Goal: Transaction & Acquisition: Obtain resource

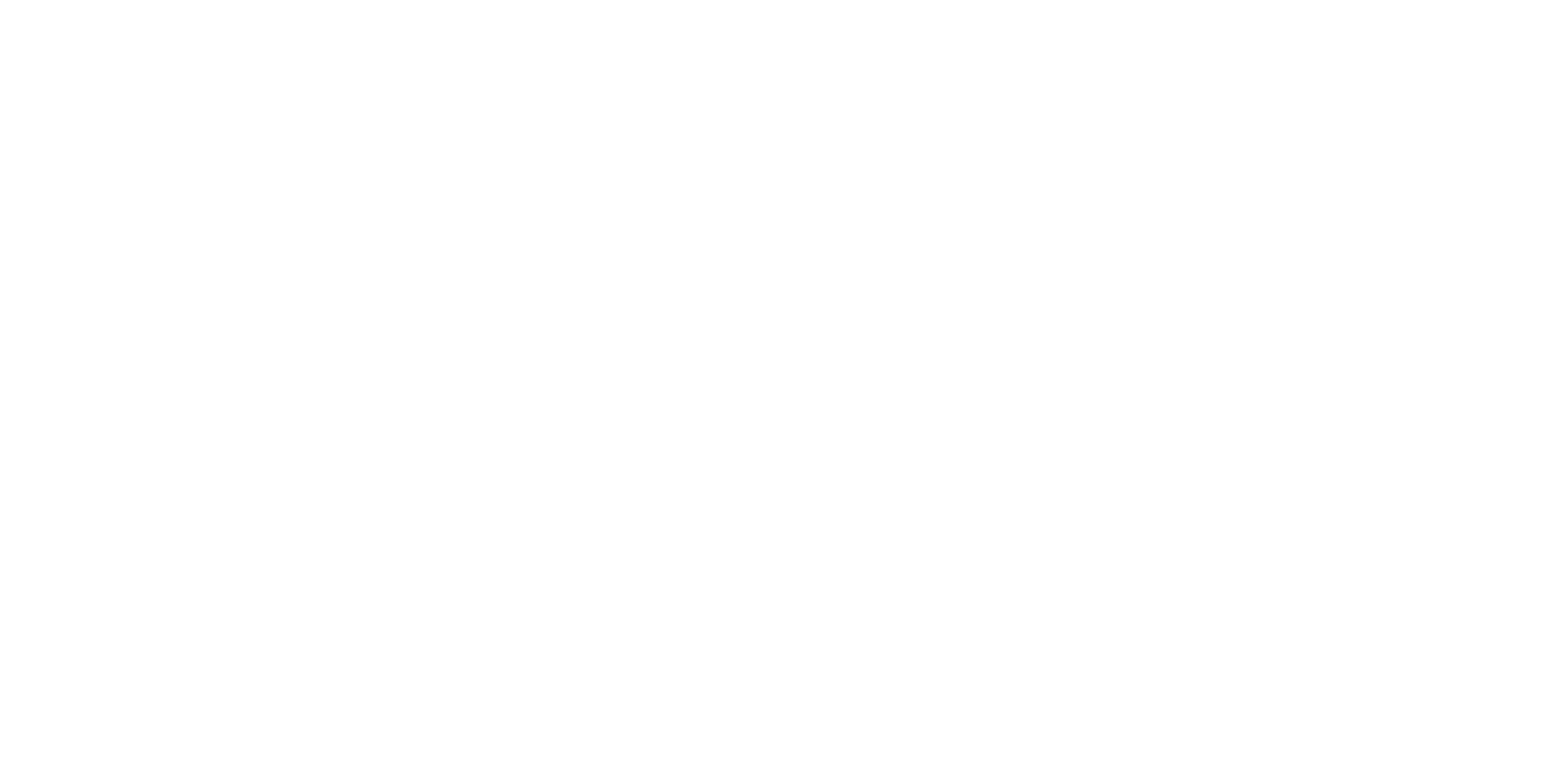
click at [528, 0] on html at bounding box center [784, 0] width 1568 height 0
click at [517, 0] on html at bounding box center [784, 0] width 1568 height 0
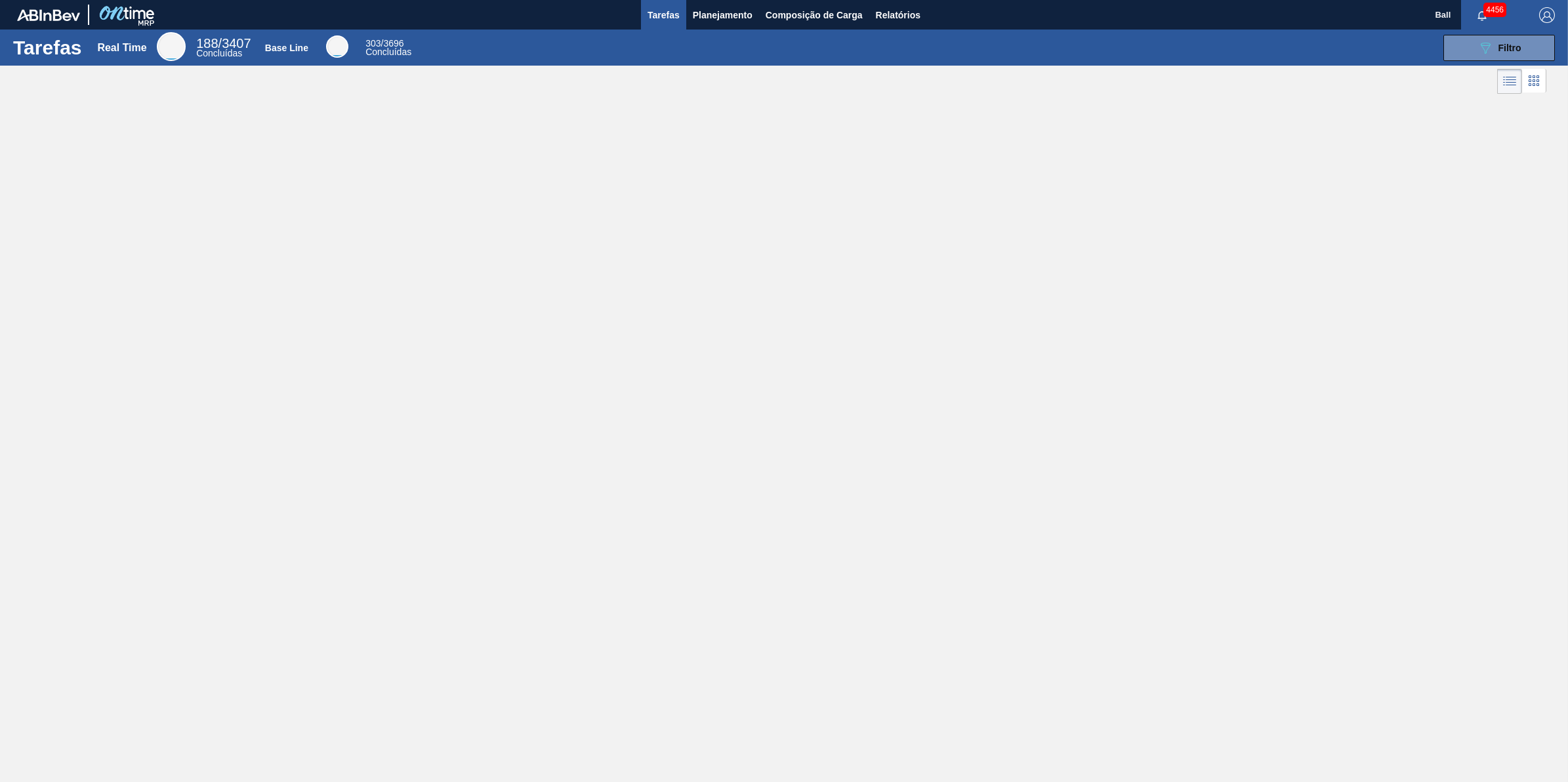
click at [999, 168] on div "Tarefas Real Time 188 / 3407 Concluídas Base Line 303 / 3696 Concluídas 089F7B8…" at bounding box center [784, 376] width 1568 height 694
click at [912, 4] on button "Relatórios" at bounding box center [898, 15] width 58 height 29
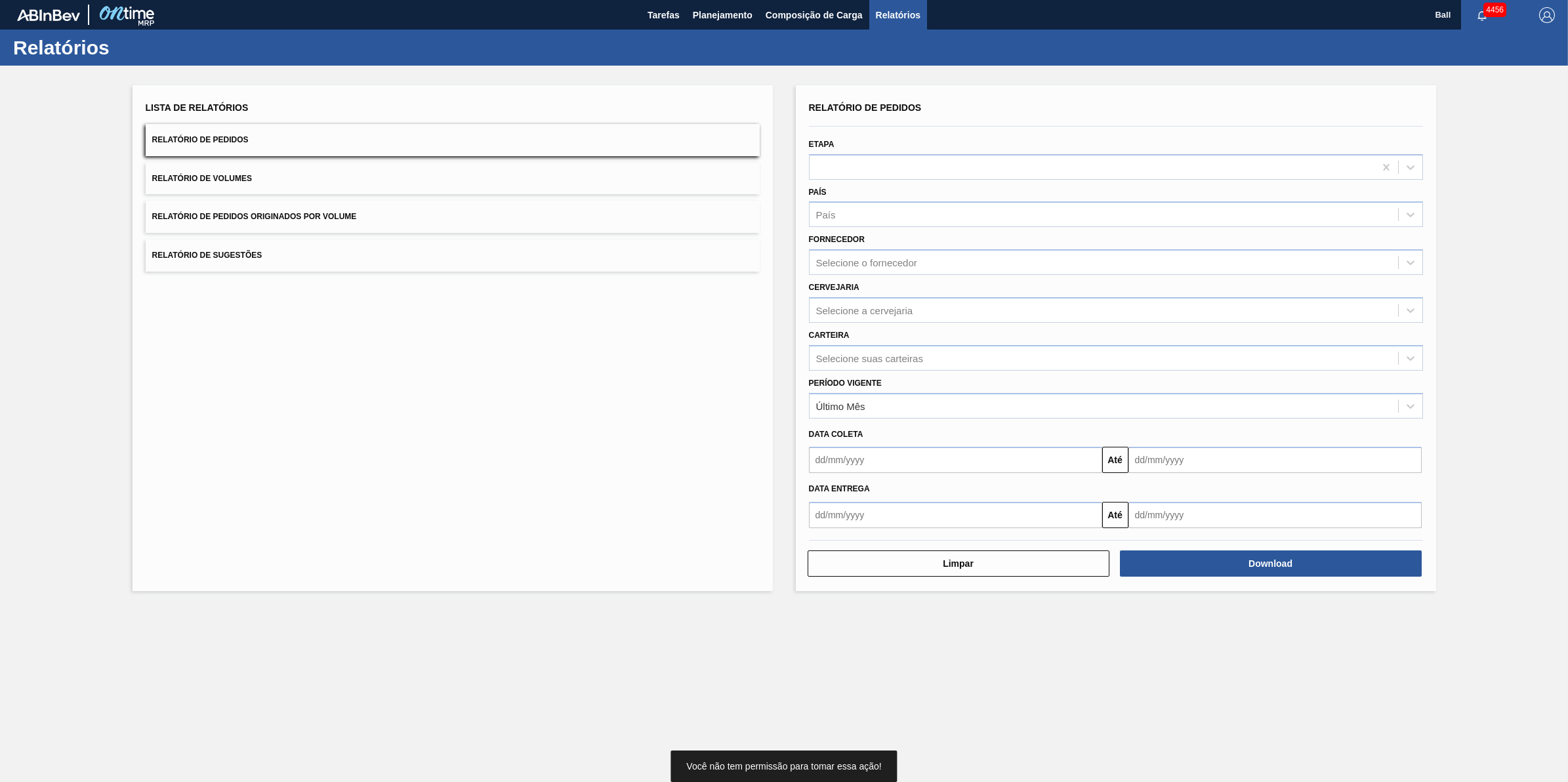
click at [265, 155] on button "Relatório de Pedidos" at bounding box center [453, 140] width 614 height 32
click at [736, 21] on span "Planejamento" at bounding box center [722, 15] width 60 height 16
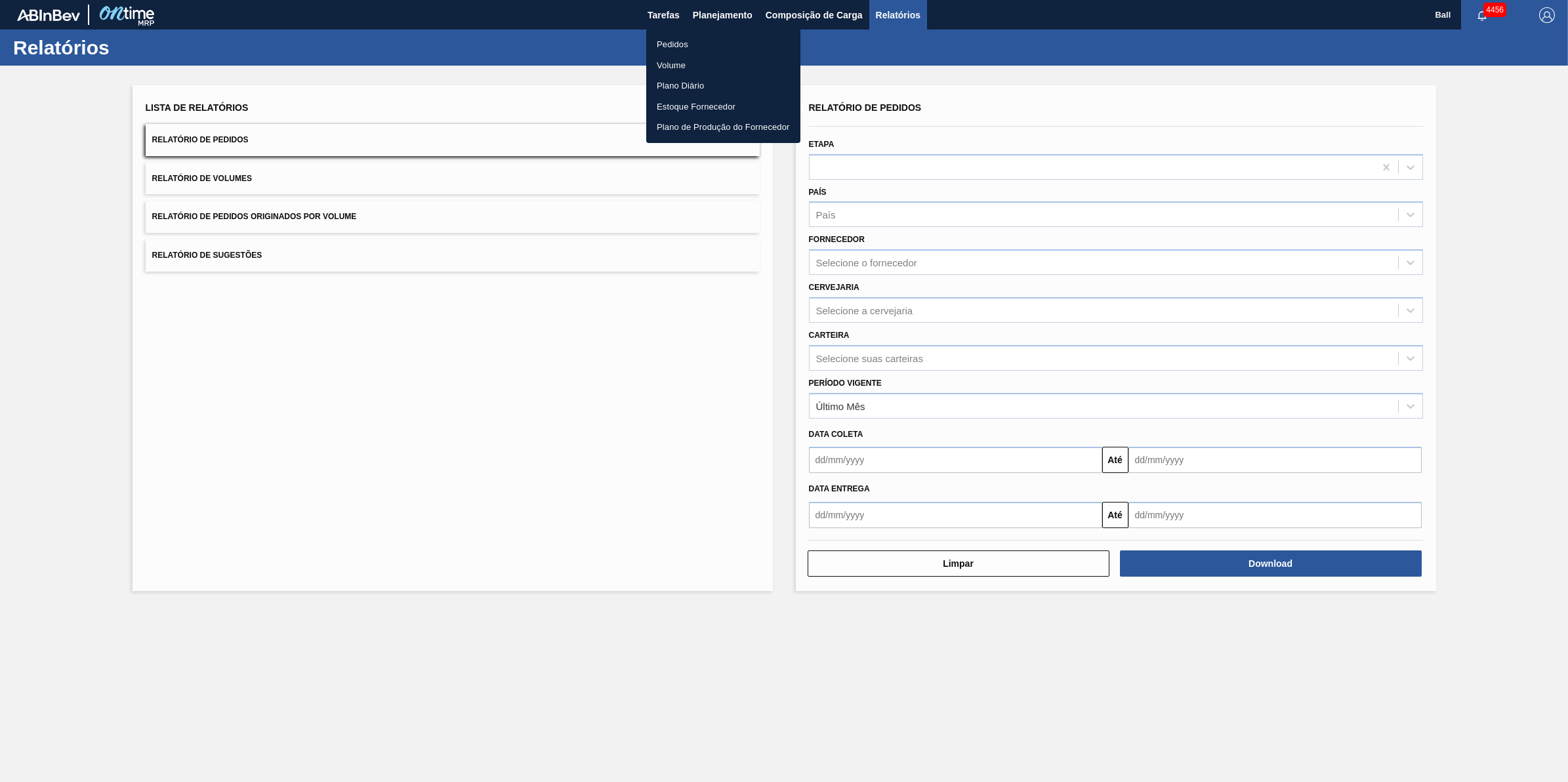
click at [907, 7] on div at bounding box center [784, 391] width 1568 height 782
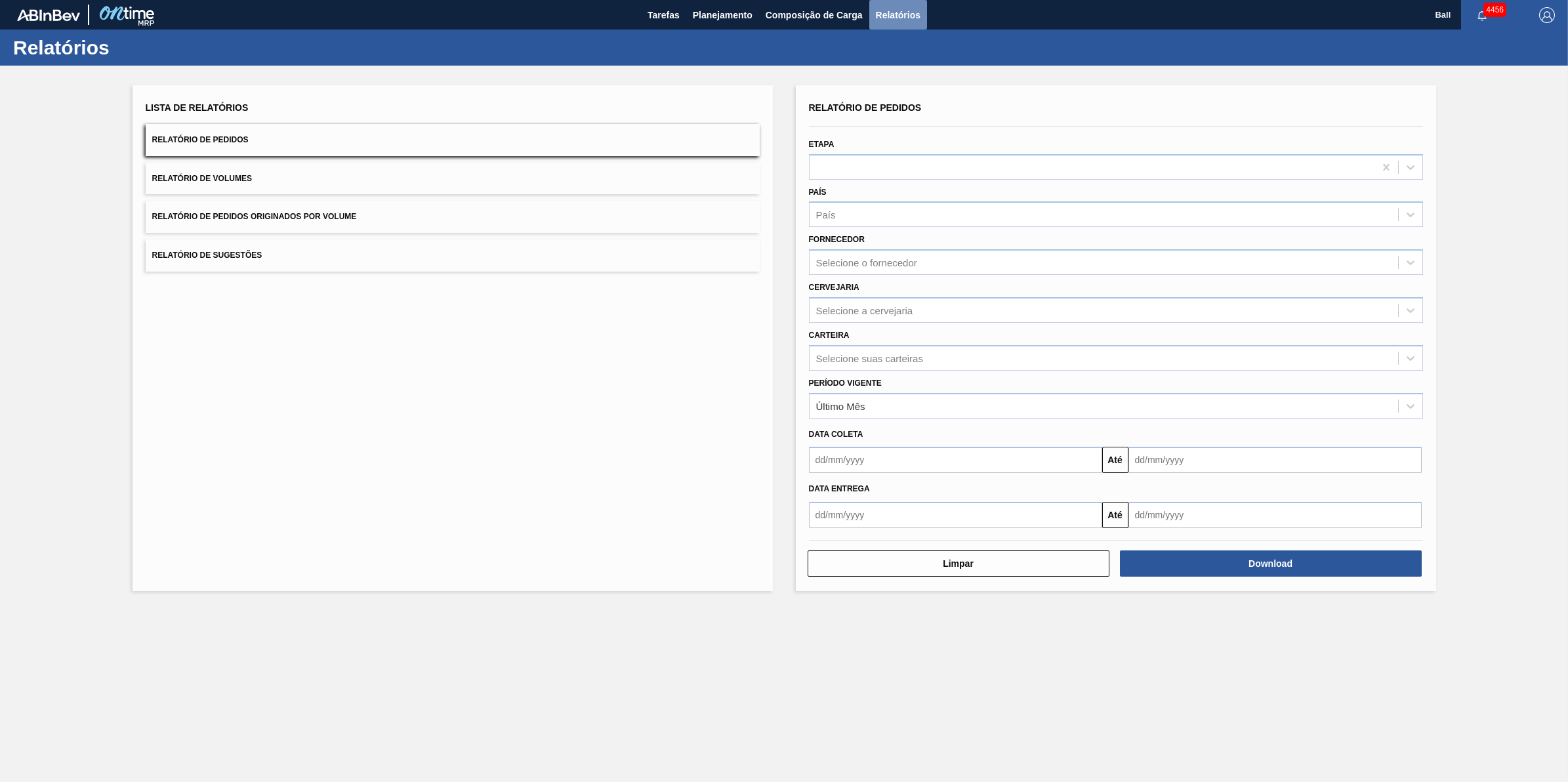
click at [900, 15] on span "Relatórios" at bounding box center [899, 15] width 45 height 16
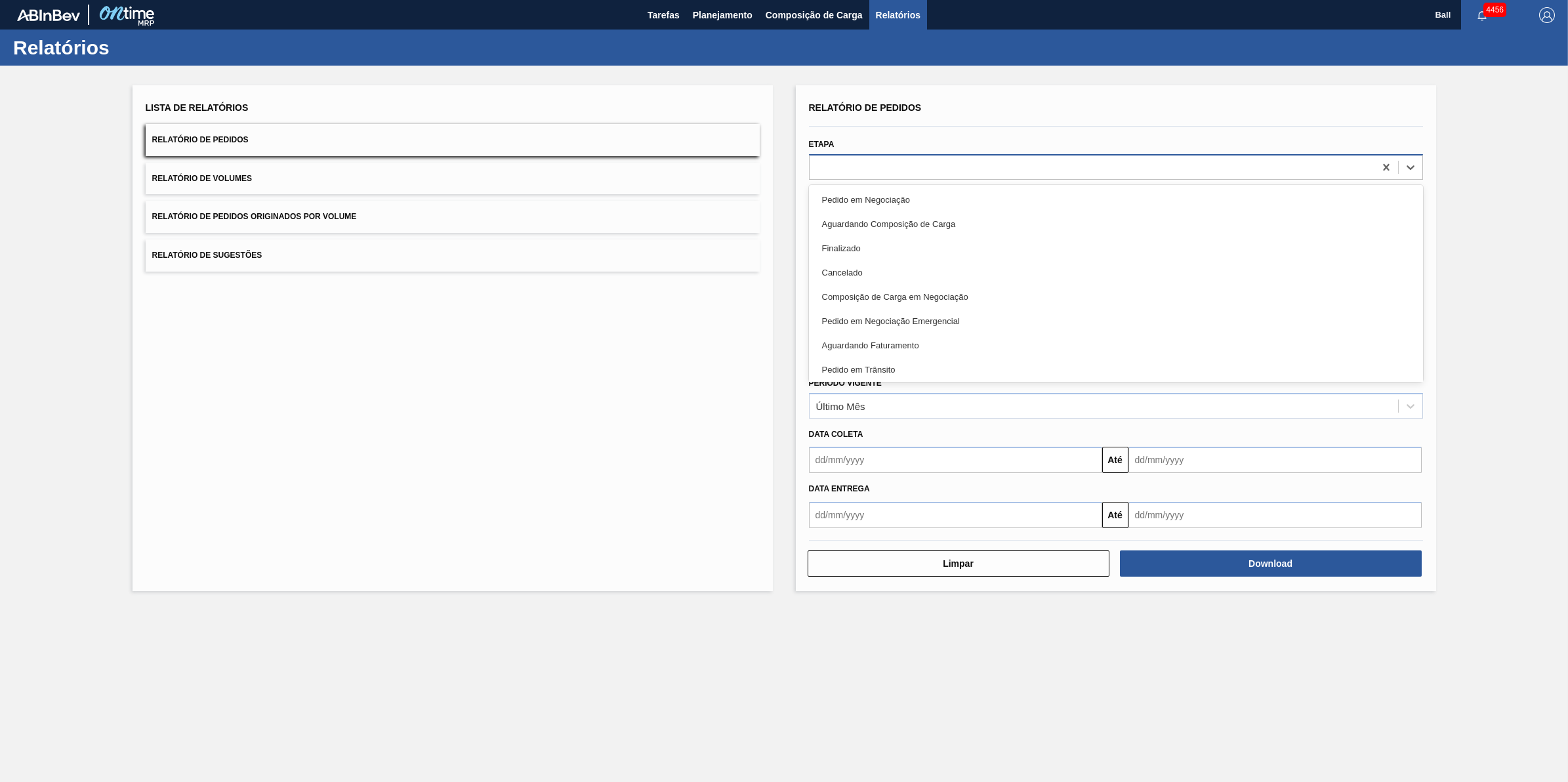
click at [867, 166] on div at bounding box center [1092, 167] width 565 height 19
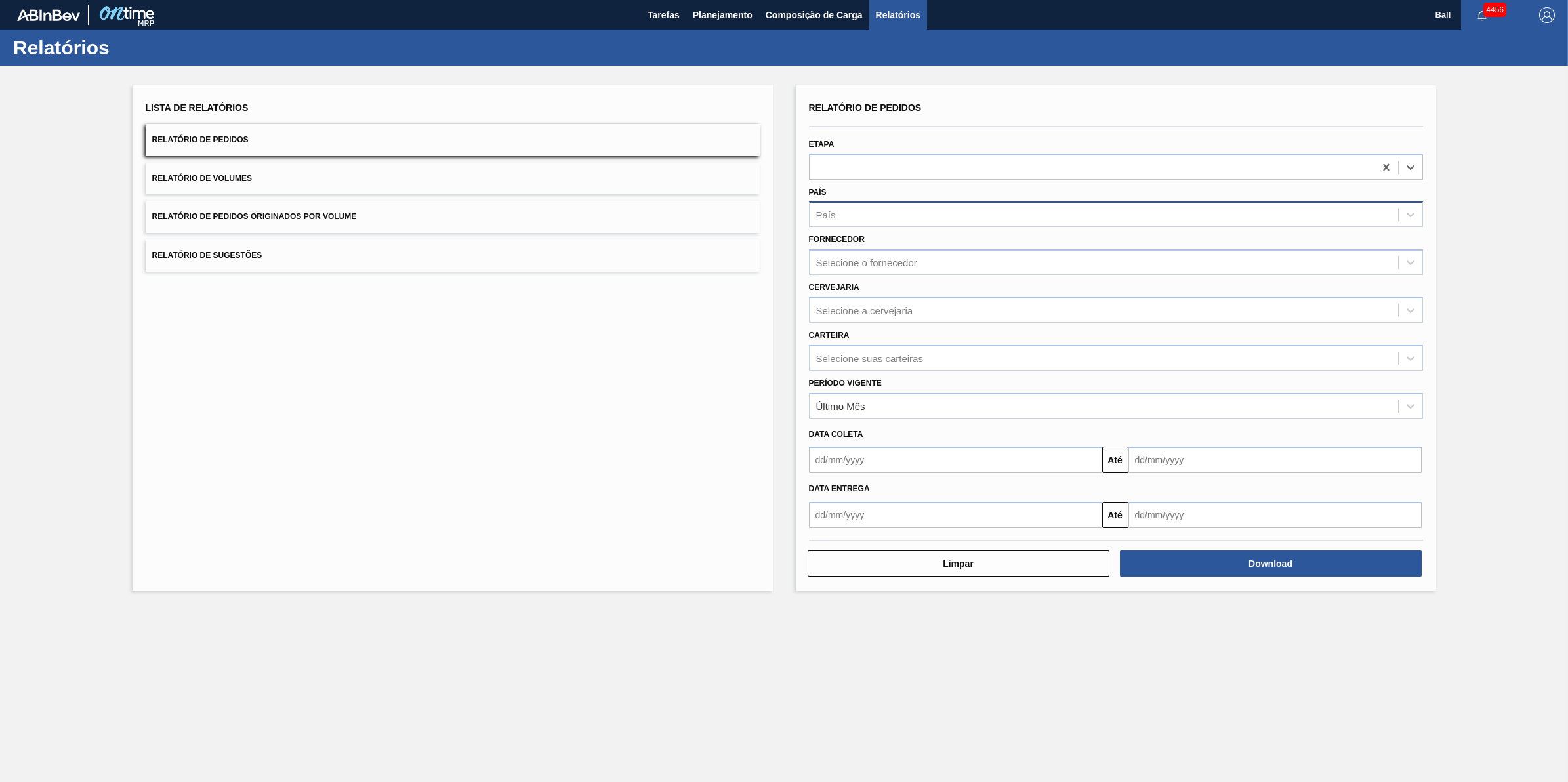
click at [897, 212] on div "País" at bounding box center [1103, 215] width 589 height 19
click at [870, 353] on div "Selecione suas carteiras" at bounding box center [869, 358] width 107 height 11
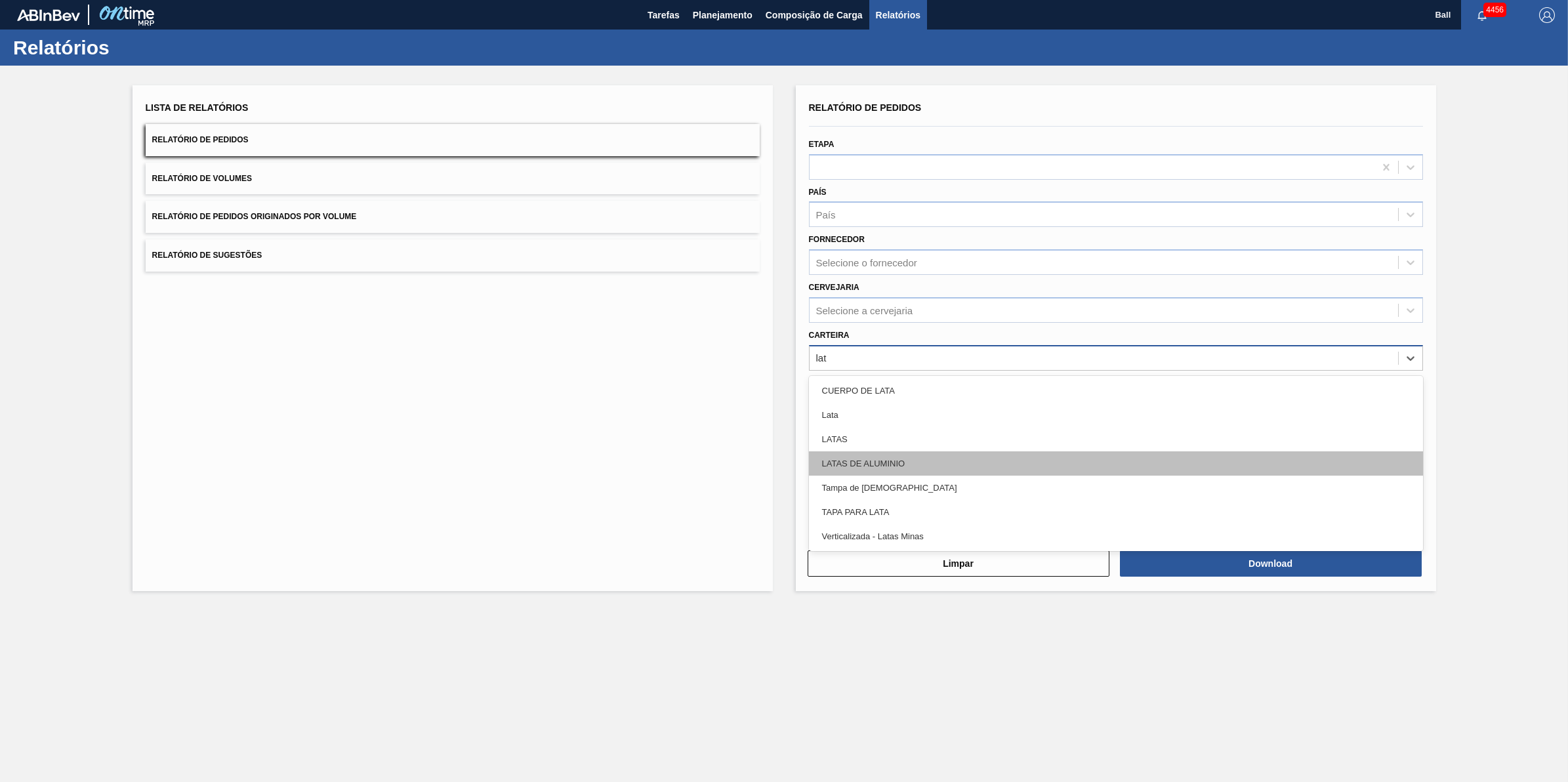
type input "lata"
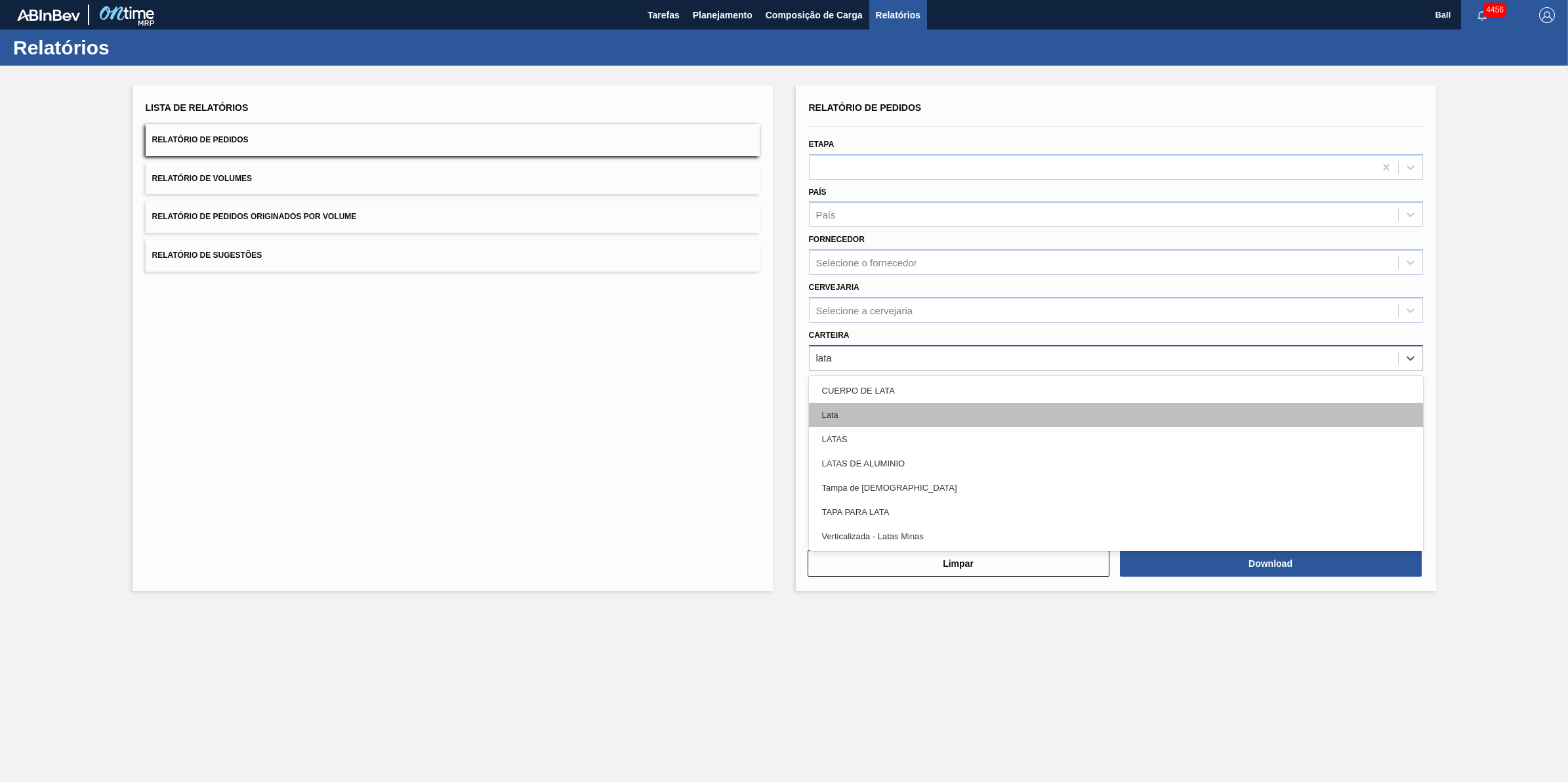
click at [875, 414] on div "Lata" at bounding box center [1116, 415] width 614 height 24
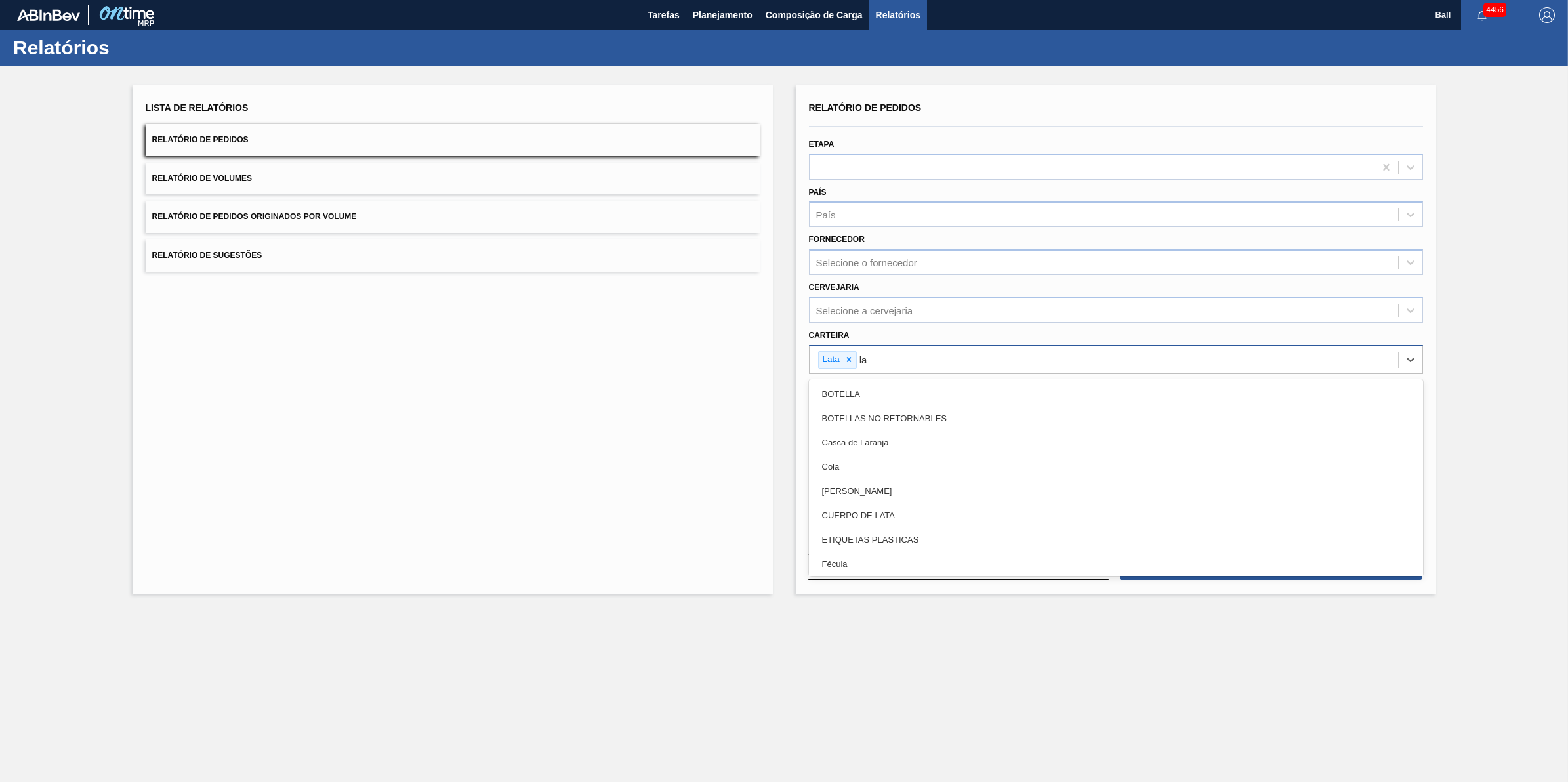
type input "lat"
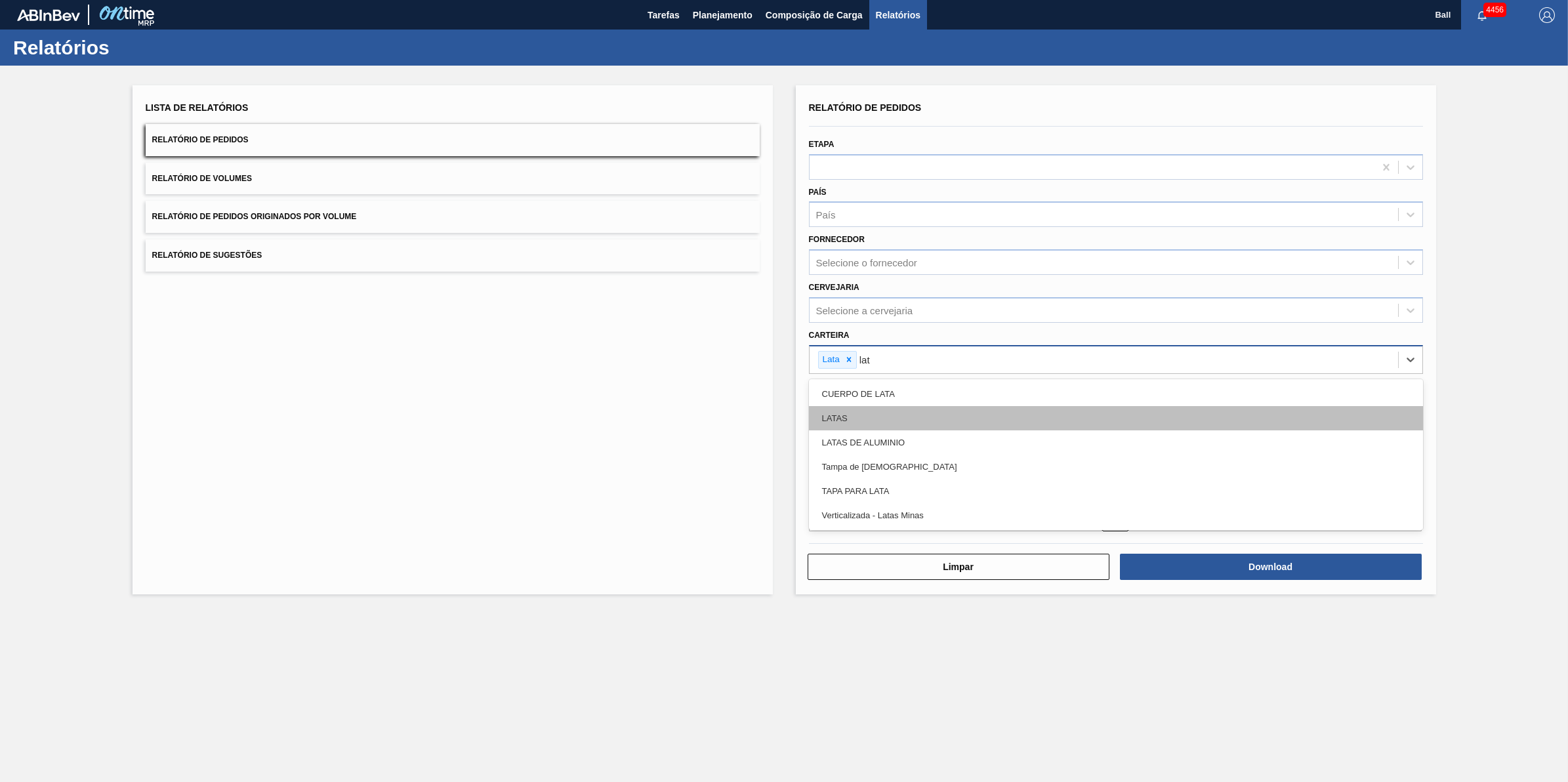
click at [878, 414] on div "LATAS" at bounding box center [1116, 418] width 614 height 24
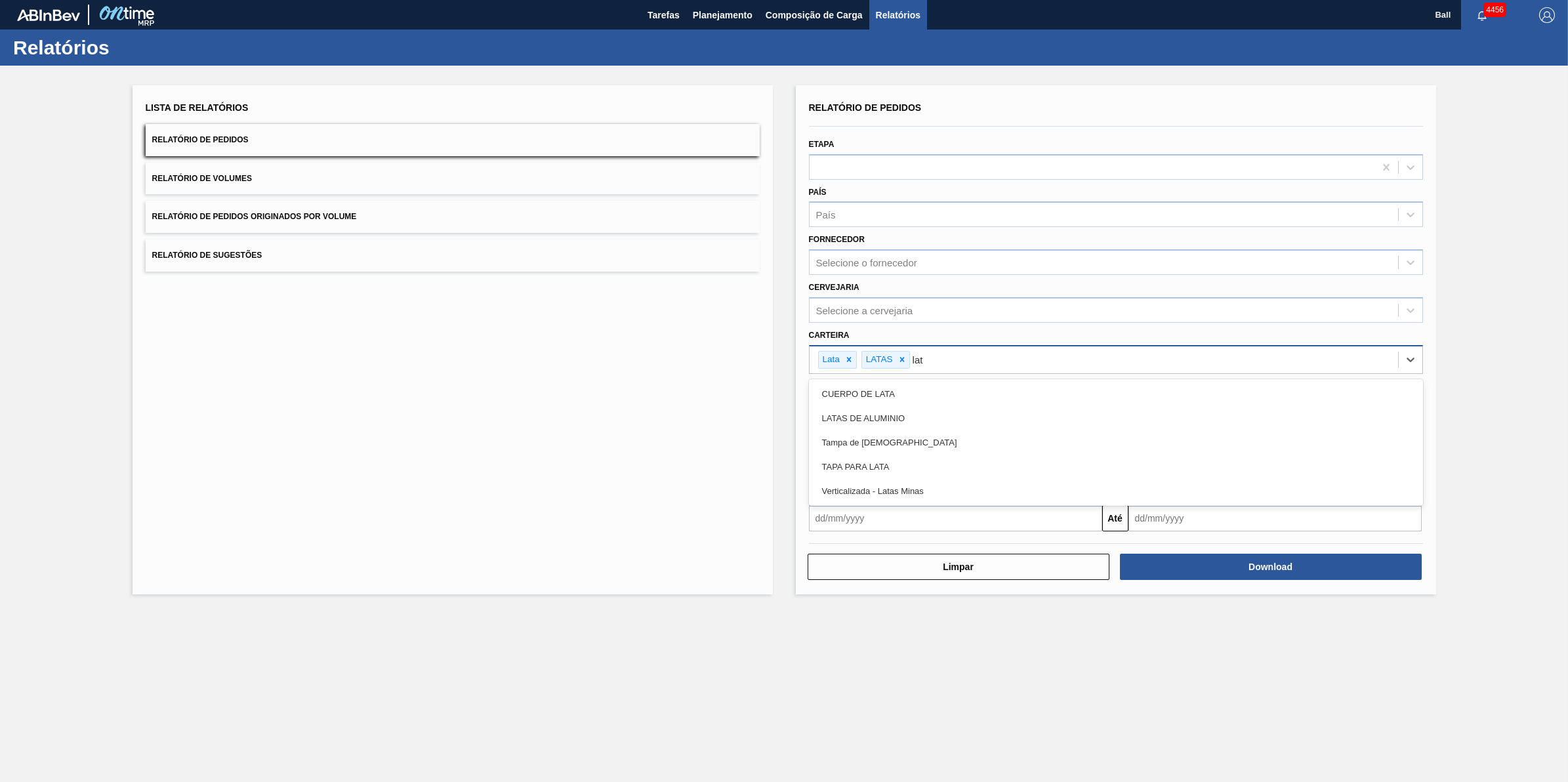
type input "lata"
click at [878, 414] on div "LATAS DE ALUMINIO" at bounding box center [1116, 418] width 614 height 24
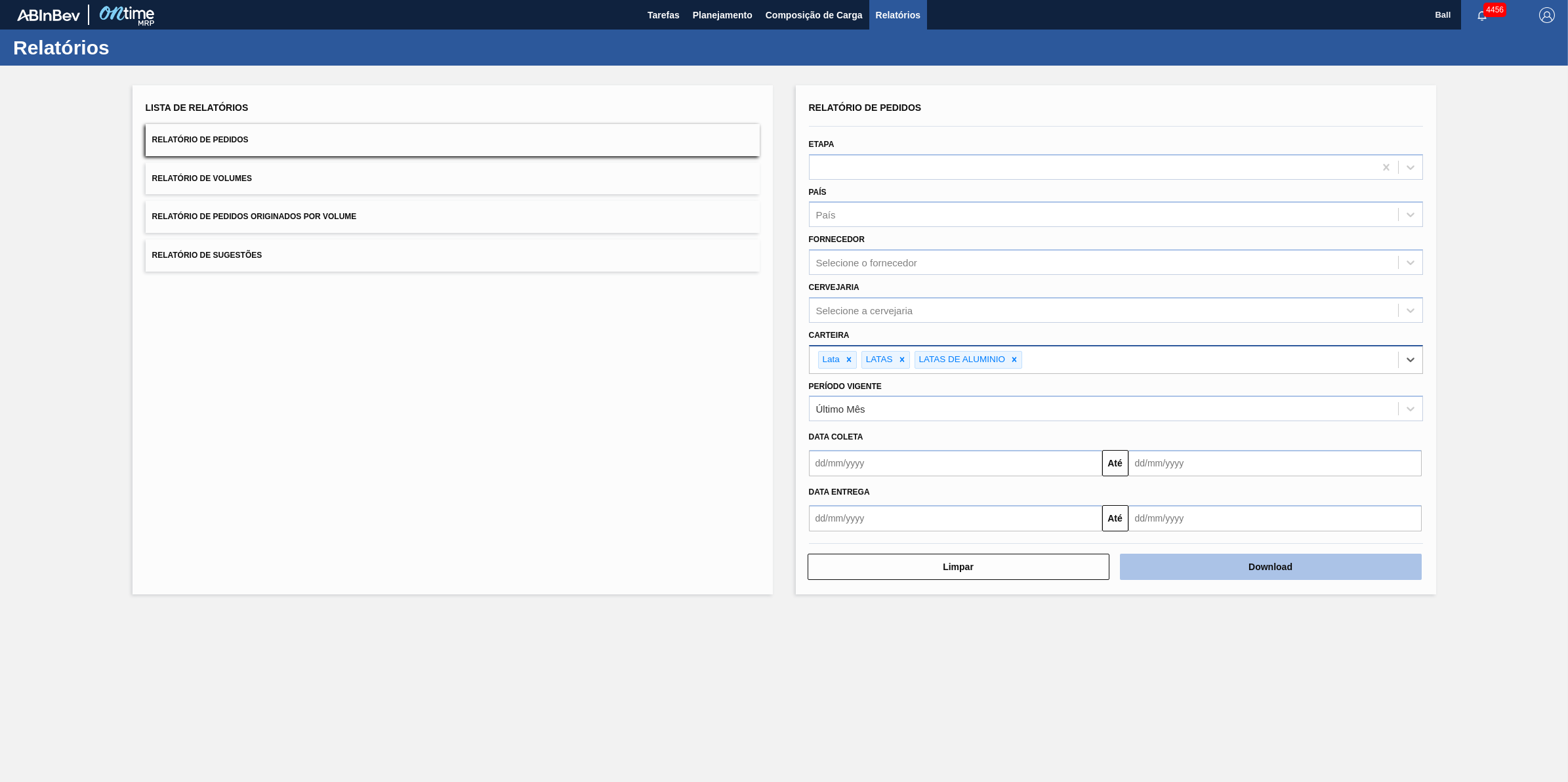
click at [1328, 571] on button "Download" at bounding box center [1271, 566] width 302 height 26
click at [780, 703] on main "Tarefas Planejamento Composição de Carga Relatórios Ball 4456 Marcar todas como…" at bounding box center [784, 391] width 1568 height 782
click at [1029, 687] on main "Tarefas Planejamento Composição de Carga Relatórios Ball 4456 Marcar todas como…" at bounding box center [784, 391] width 1568 height 782
click at [1019, 664] on main "Tarefas Planejamento Composição de Carga Relatórios Ball 4456 Marcar todas como…" at bounding box center [784, 391] width 1568 height 782
click at [1148, 754] on main "Tarefas Planejamento Composição de Carga Relatórios Ball 4456 Marcar todas como…" at bounding box center [784, 391] width 1568 height 782
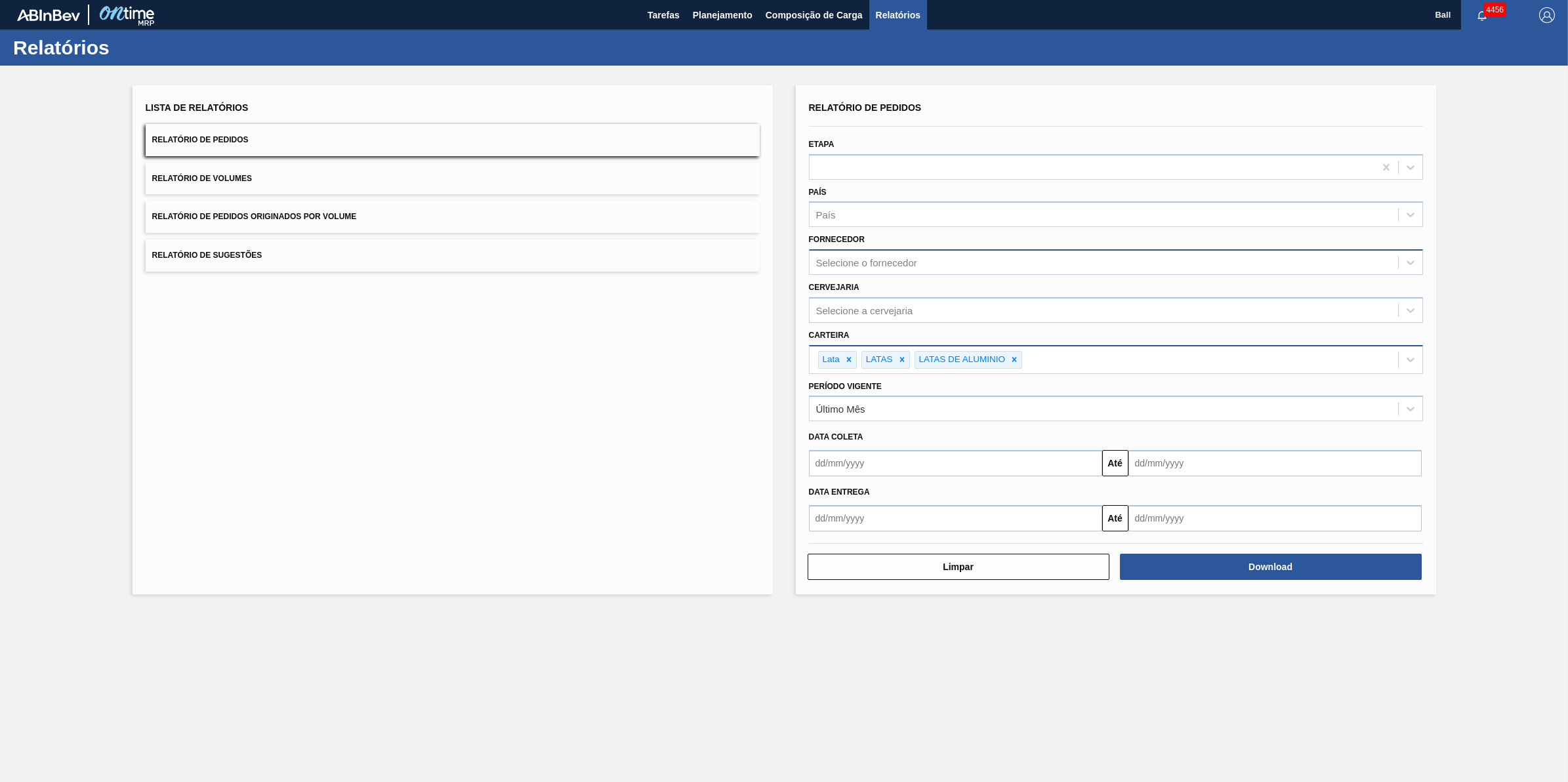
click at [933, 269] on div "Selecione o fornecedor" at bounding box center [1103, 262] width 589 height 19
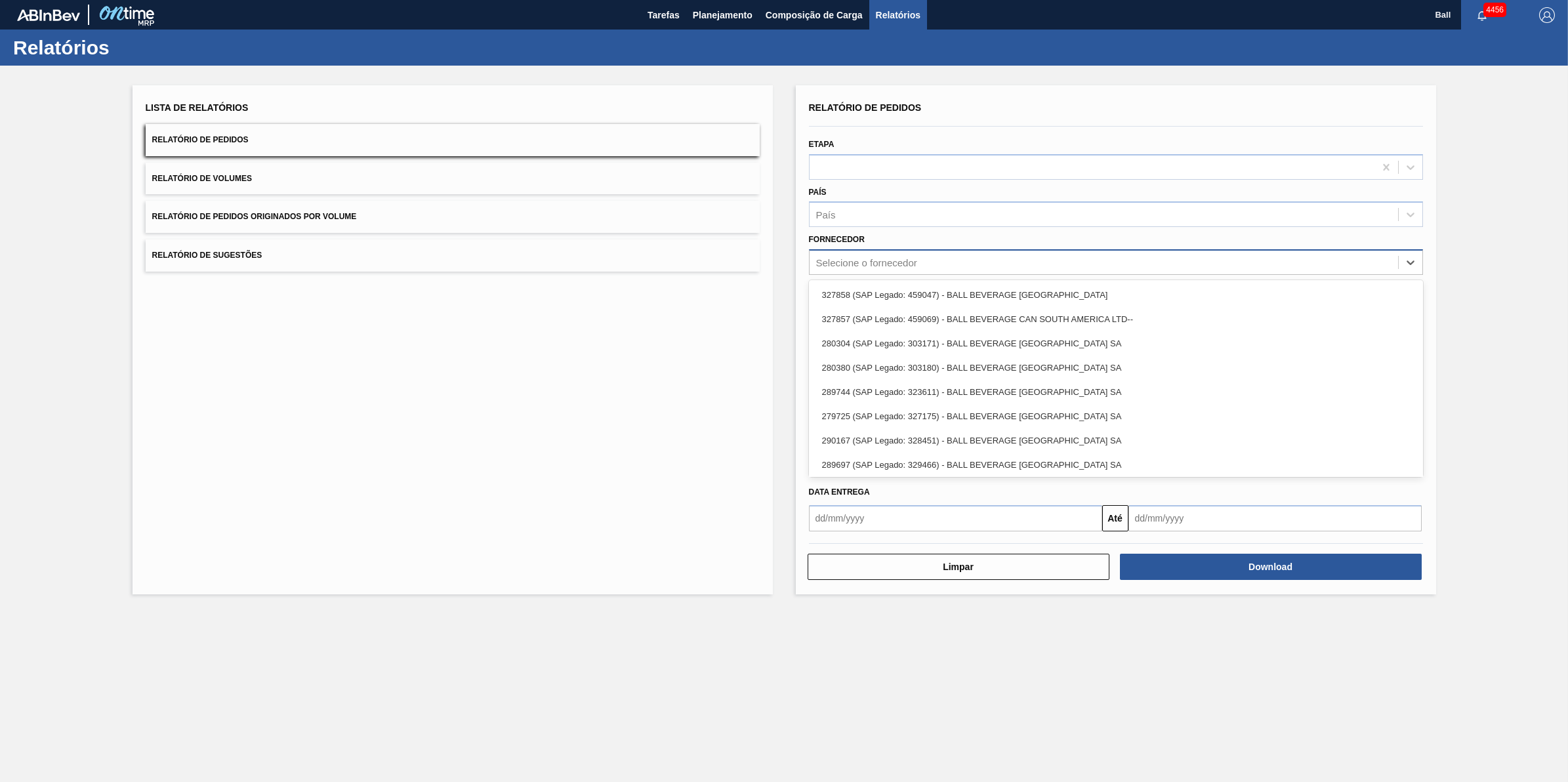
click at [937, 265] on div "Selecione o fornecedor" at bounding box center [1103, 262] width 589 height 19
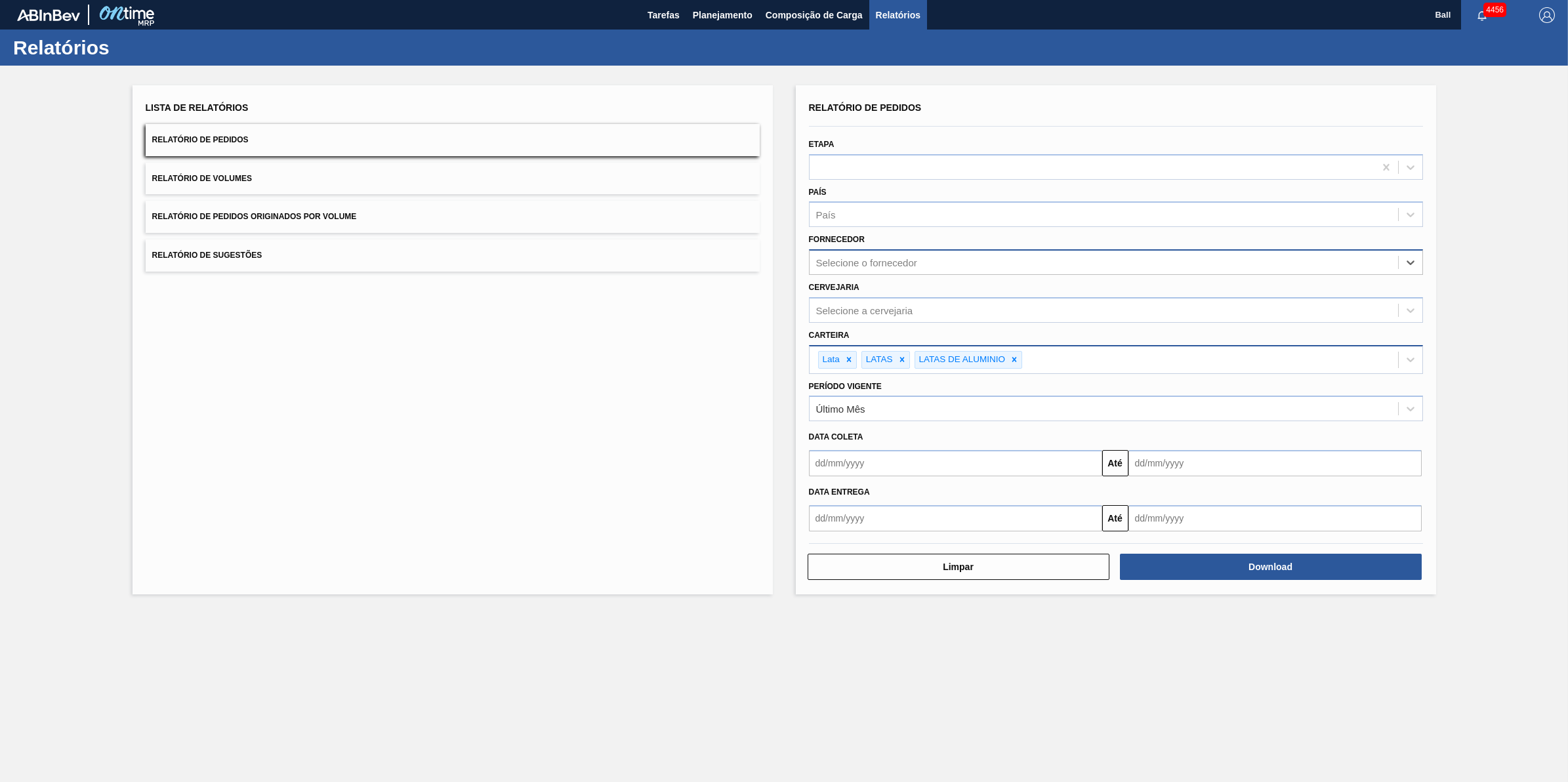
click at [993, 264] on div "Selecione o fornecedor" at bounding box center [1103, 262] width 589 height 19
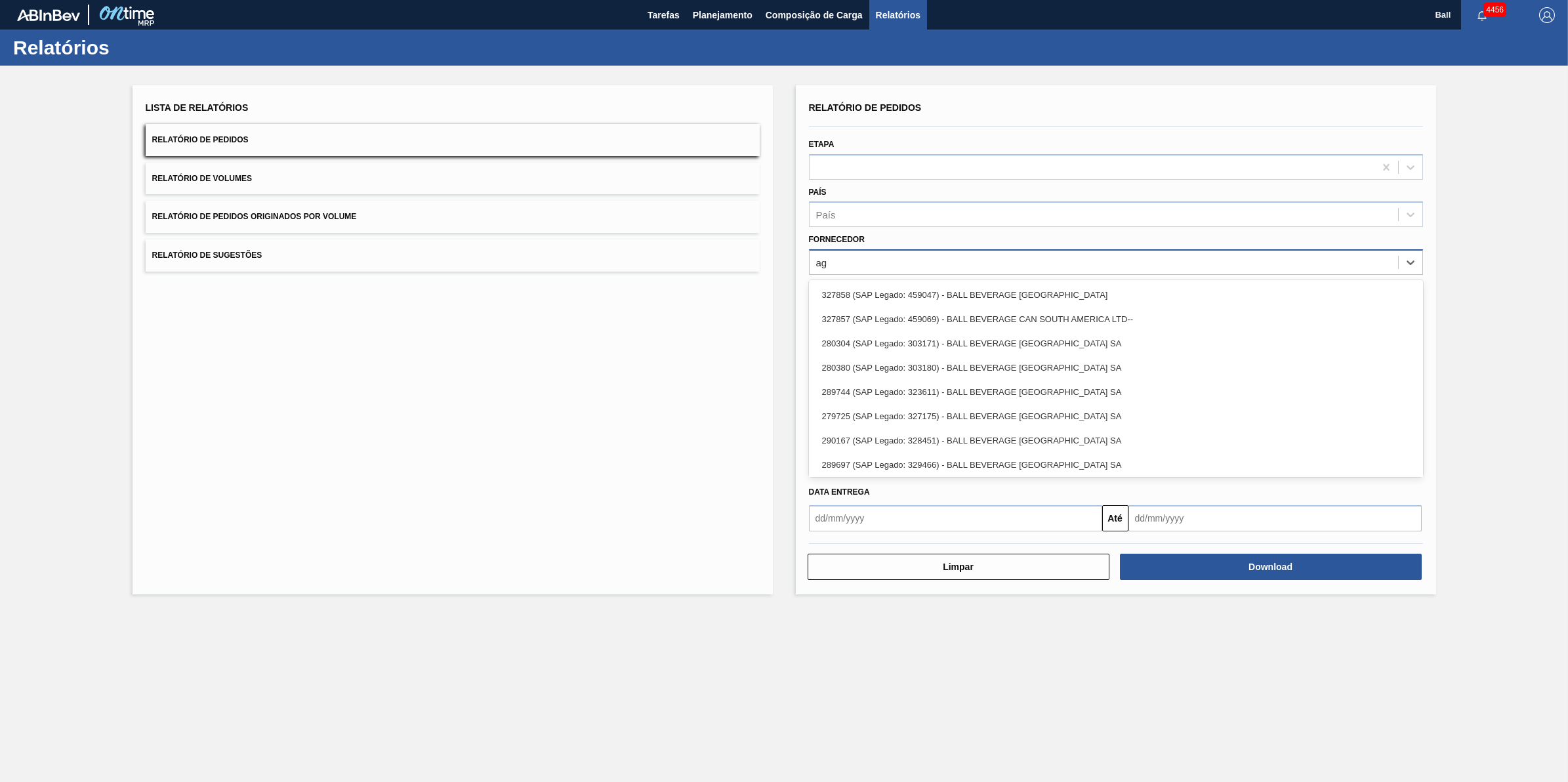
type input "a"
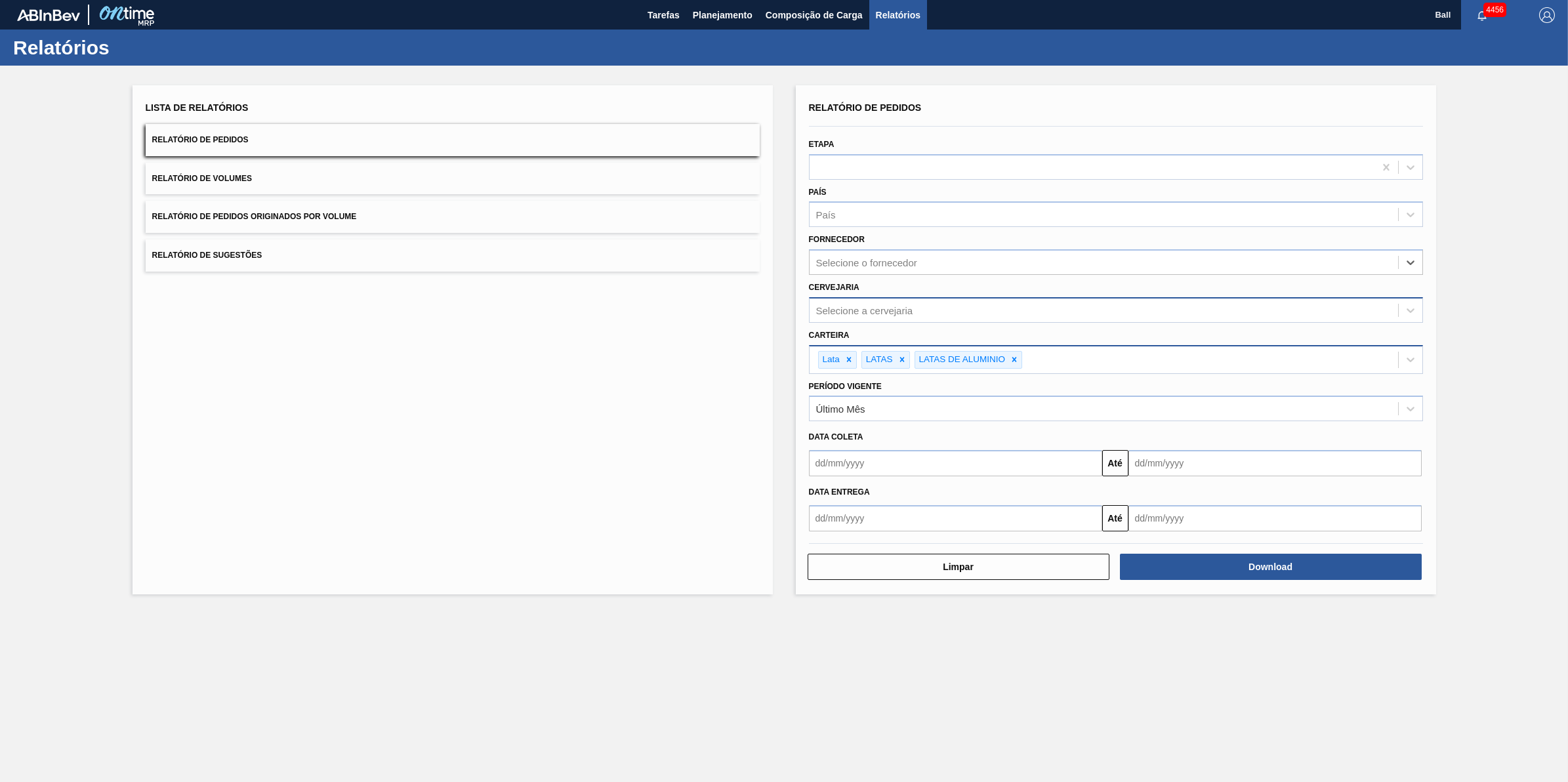
click at [921, 310] on div "Selecione a cervejaria" at bounding box center [1103, 310] width 589 height 19
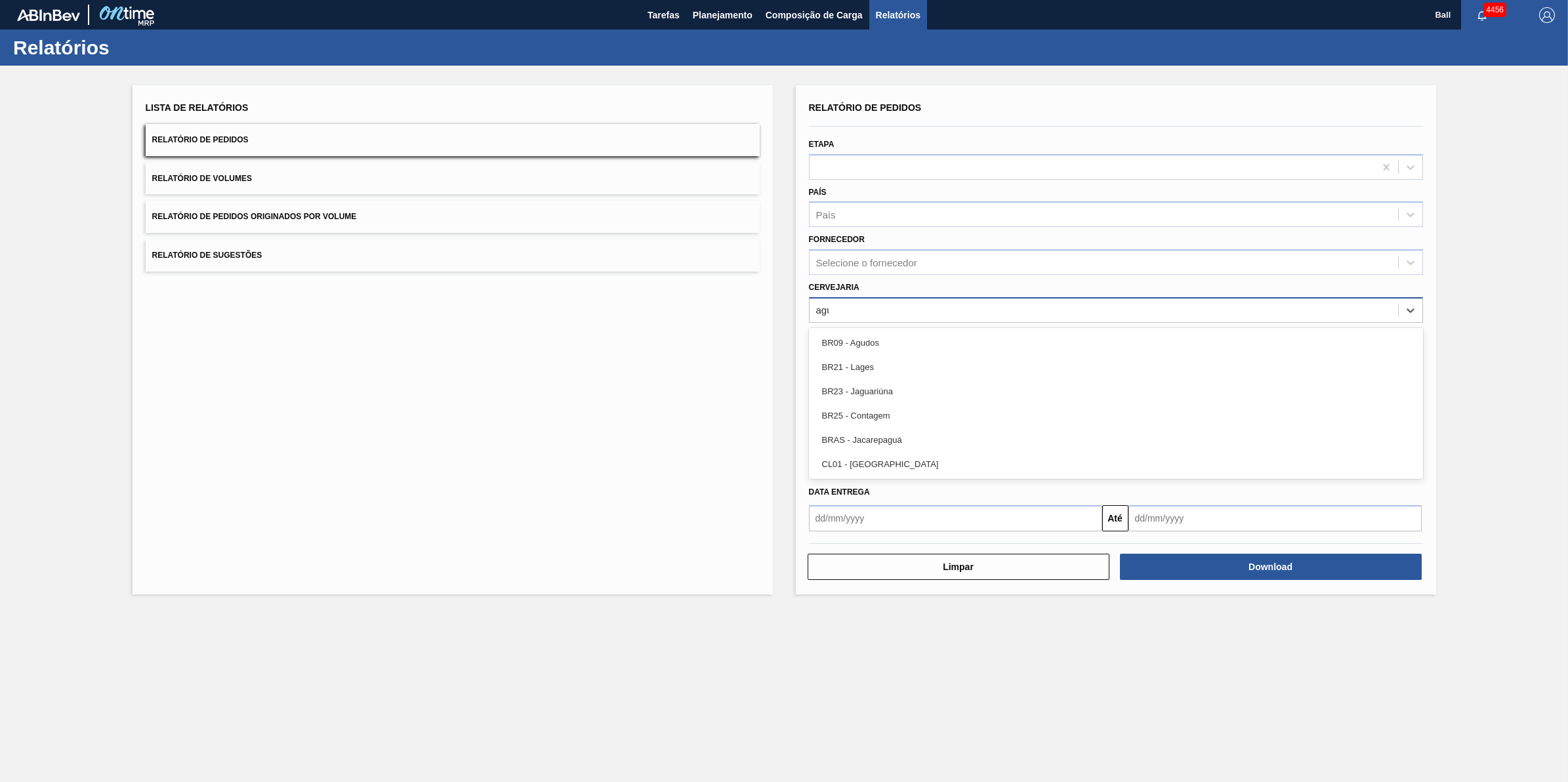
type input "agud"
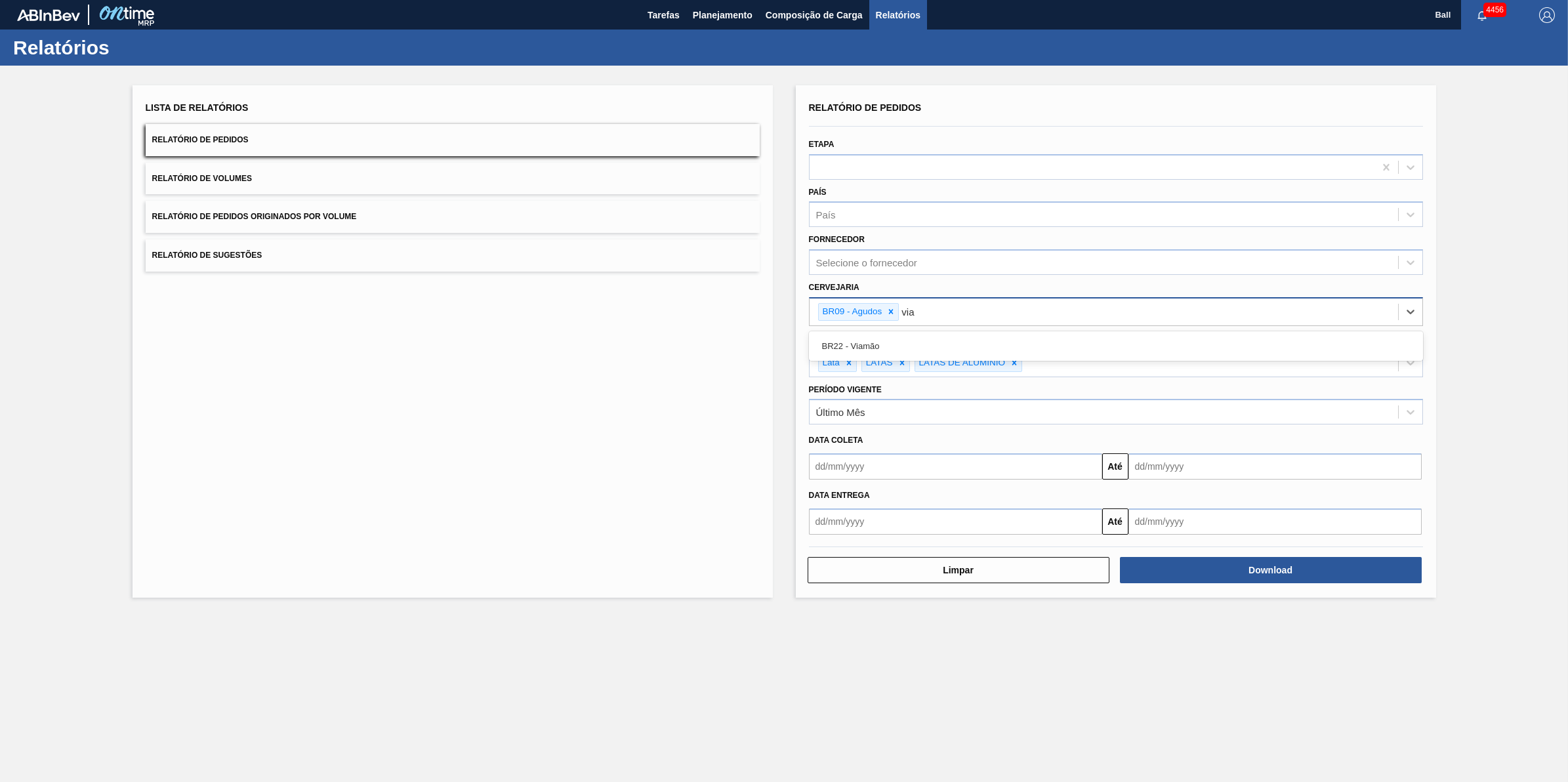
type input "viam"
type input "lages"
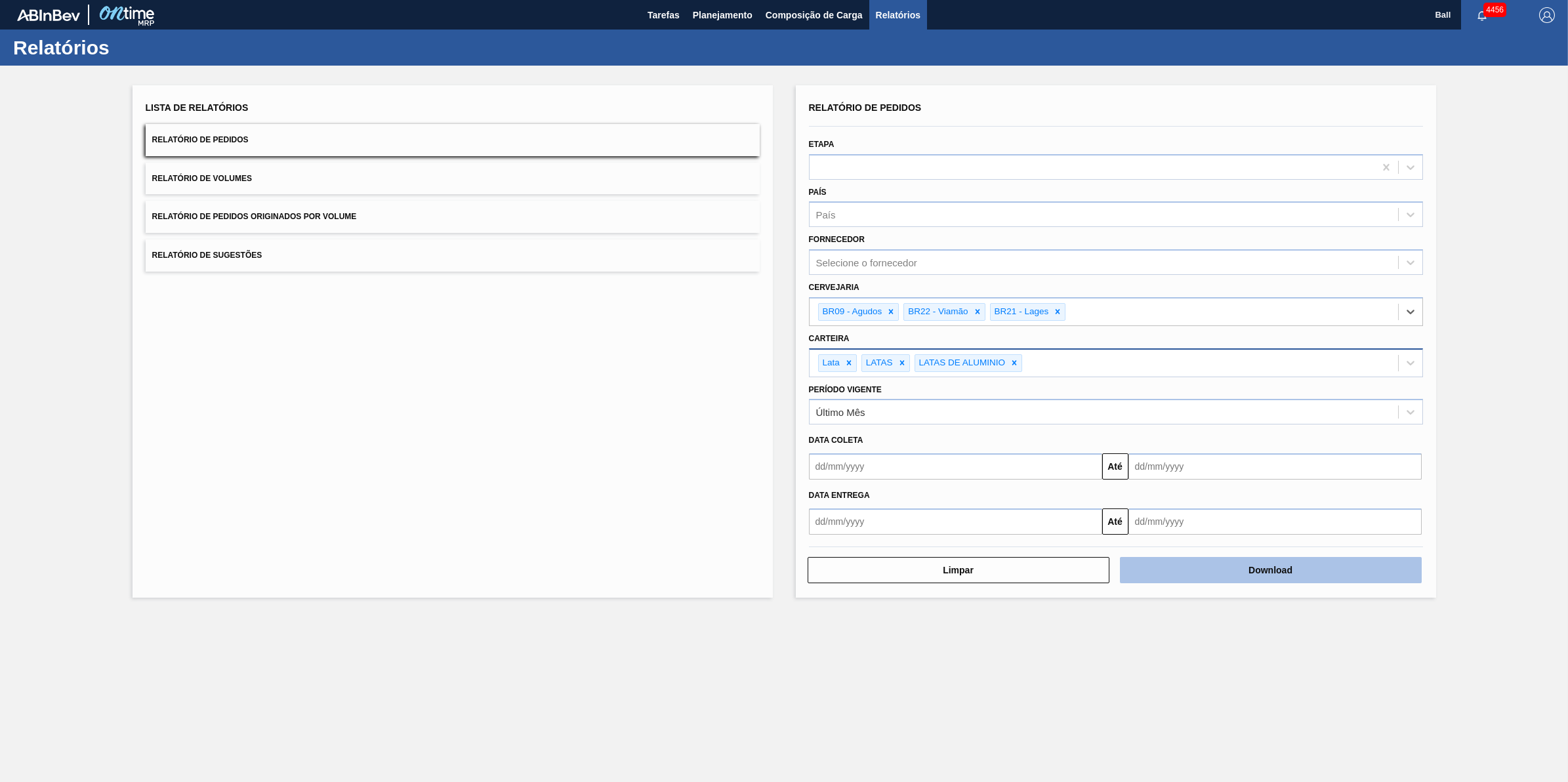
click at [1223, 581] on button "Download" at bounding box center [1271, 570] width 302 height 26
click at [1041, 631] on main "Tarefas Planejamento Composição de Carga Relatórios Ball 4456 Marcar todas como…" at bounding box center [784, 391] width 1568 height 782
click at [657, 694] on main "Tarefas Planejamento Composição de Carga Relatórios Ball 4456 Marcar todas como…" at bounding box center [784, 391] width 1568 height 782
click at [609, 699] on main "Tarefas Planejamento Composição de Carga Relatórios Ball 4456 Marcar todas como…" at bounding box center [784, 391] width 1568 height 782
click at [876, 674] on main "Tarefas Planejamento Composição de Carga Relatórios Ball 4456 Marcar todas como…" at bounding box center [784, 391] width 1568 height 782
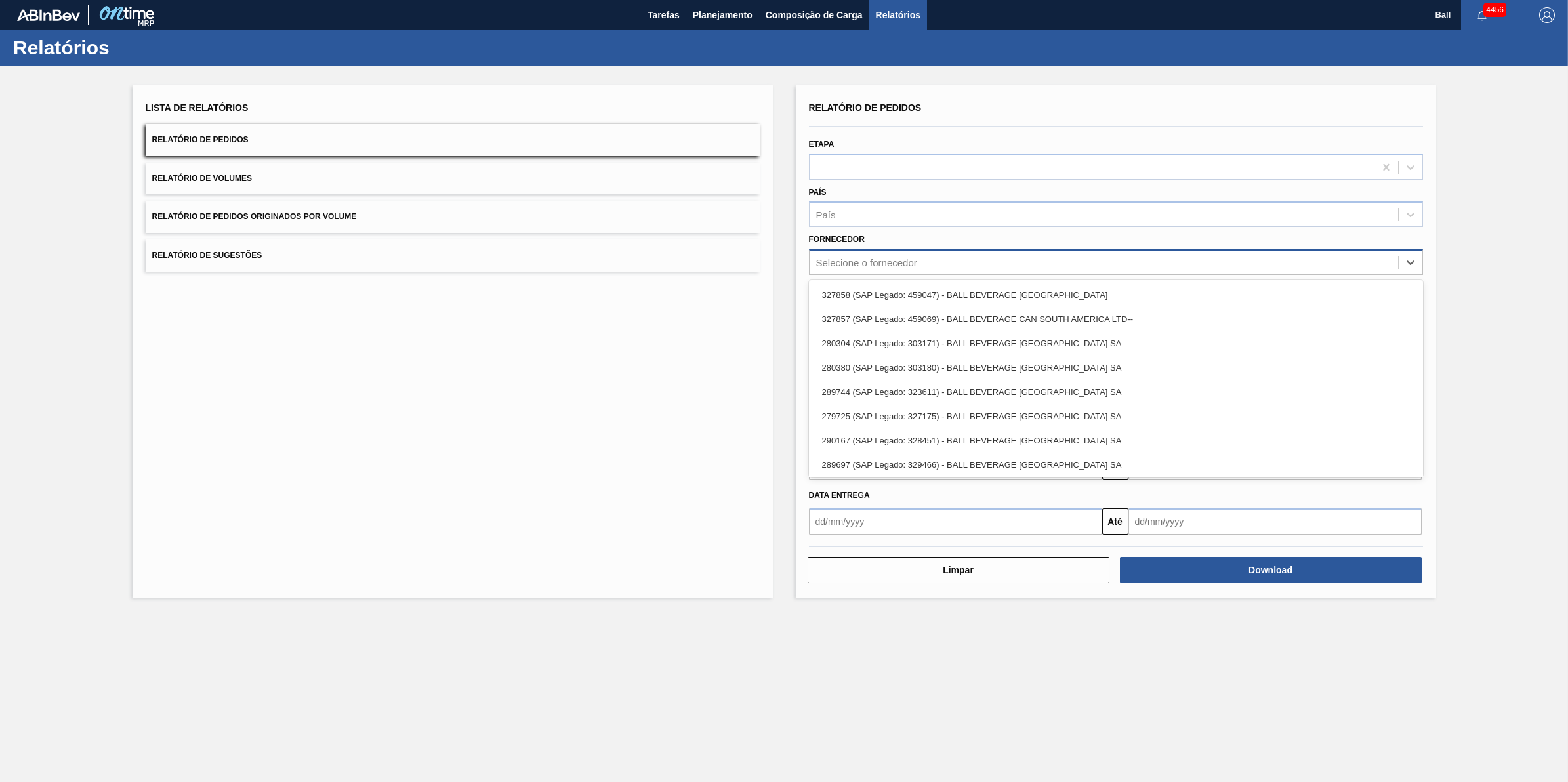
click at [906, 260] on div "Selecione o fornecedor" at bounding box center [866, 263] width 101 height 11
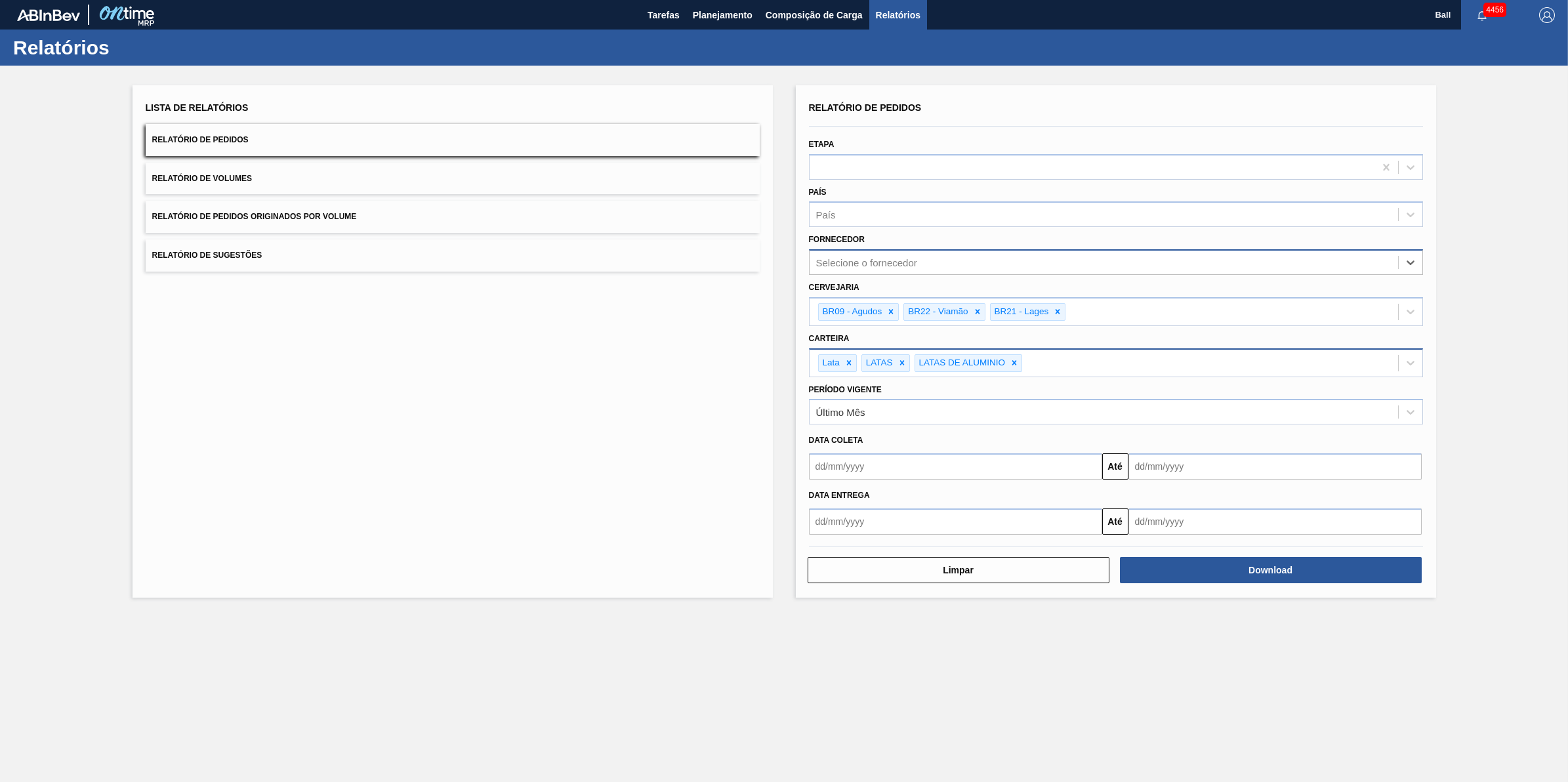
click at [906, 260] on div "Selecione o fornecedor" at bounding box center [866, 263] width 101 height 11
click at [905, 202] on div "País" at bounding box center [1116, 215] width 614 height 25
click at [905, 164] on div at bounding box center [1092, 167] width 565 height 19
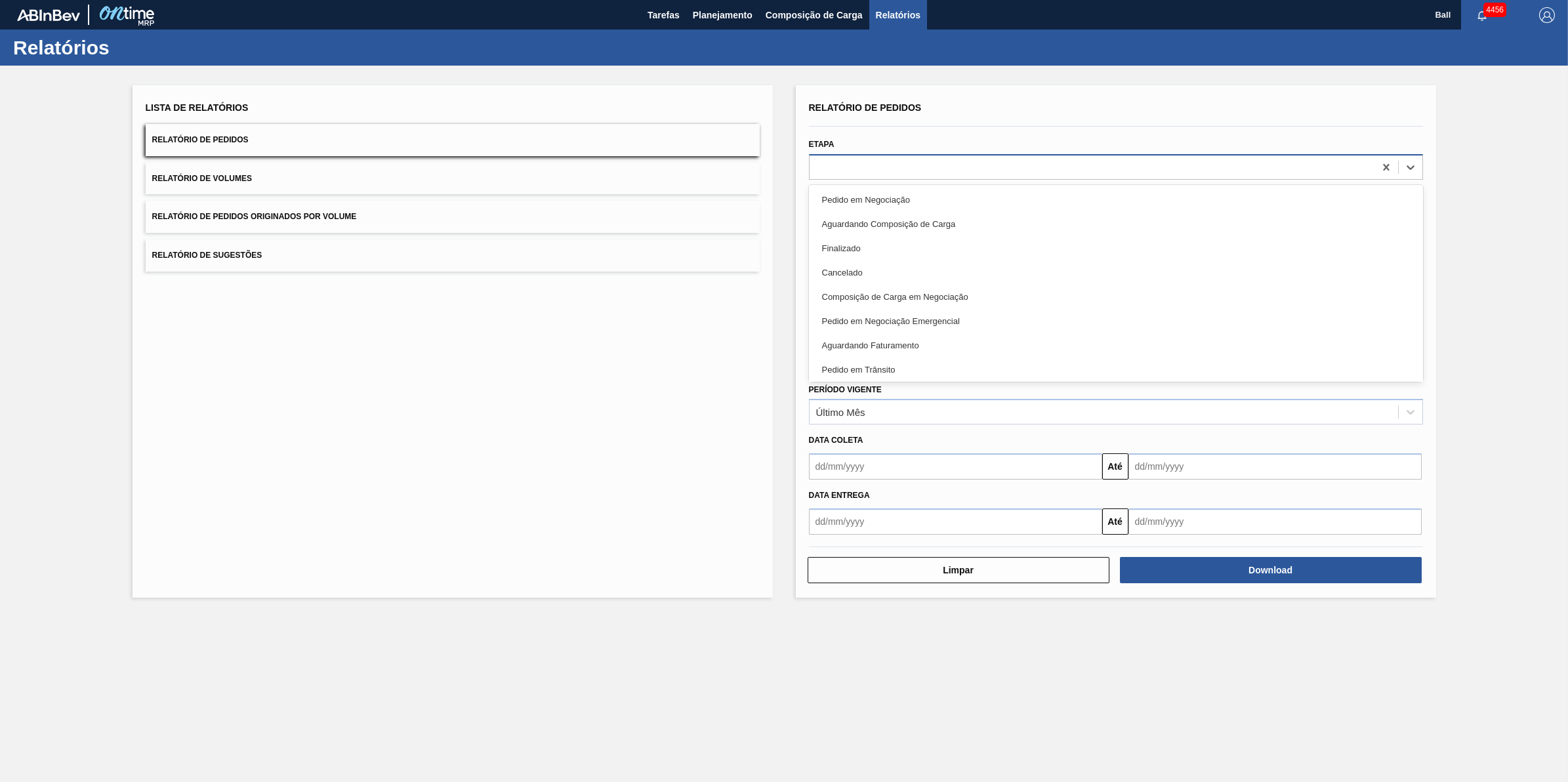
click at [905, 164] on div at bounding box center [1092, 167] width 565 height 19
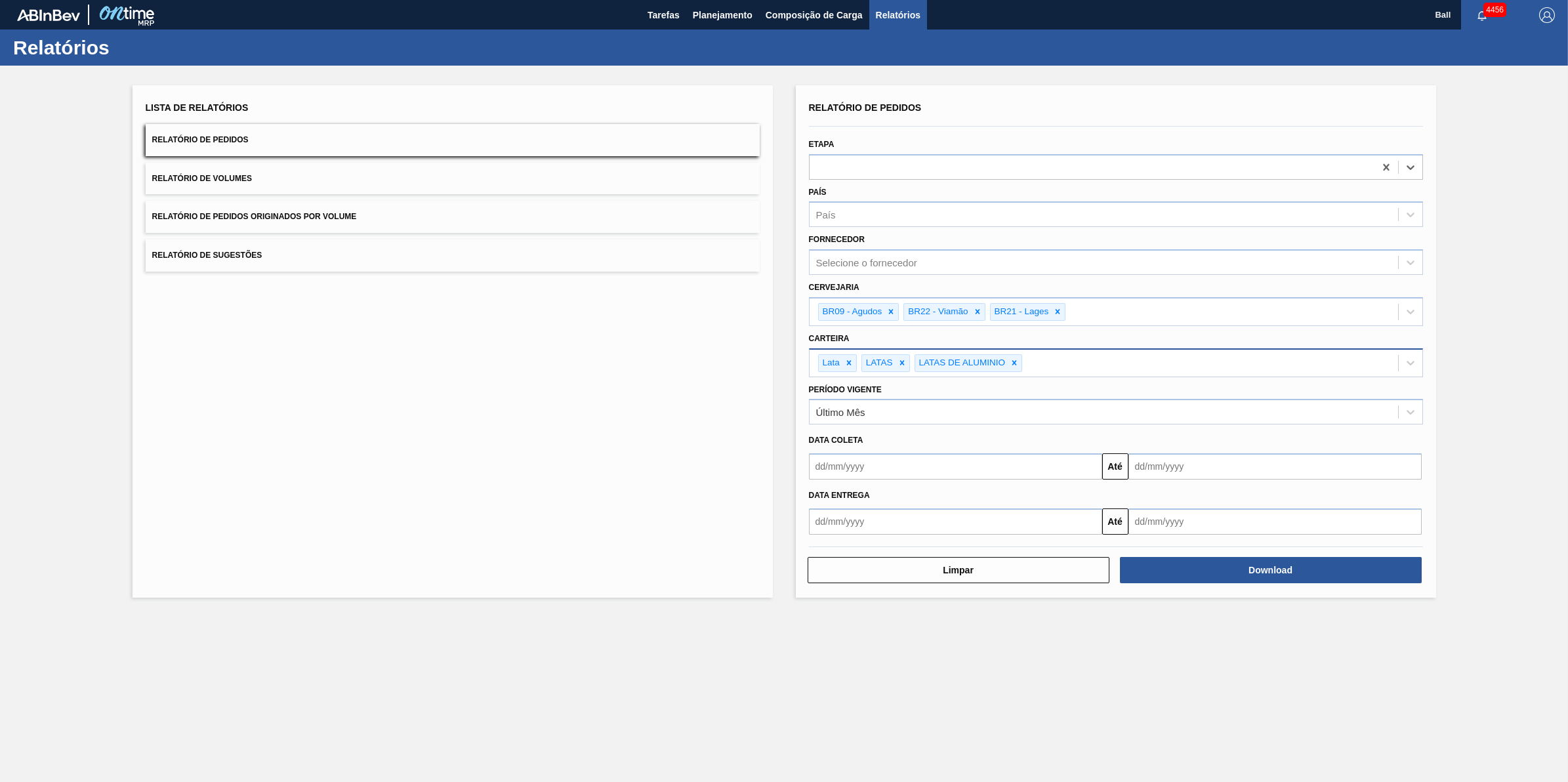
click at [620, 382] on div "Lista de Relatórios Relatório de Pedidos Relatório de Volumes Relatório de Pedi…" at bounding box center [453, 341] width 641 height 513
